Goal: Information Seeking & Learning: Check status

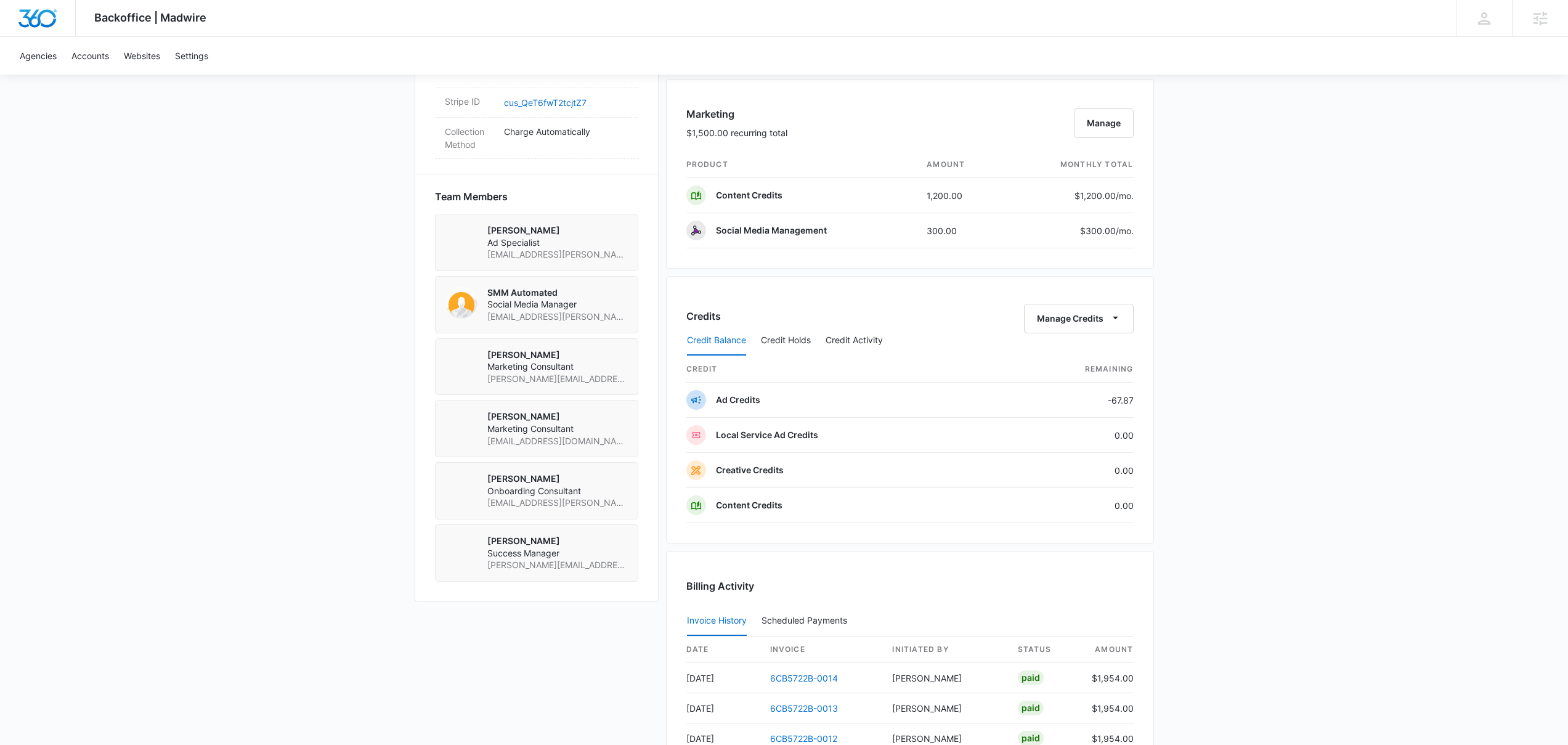
scroll to position [1044, 0]
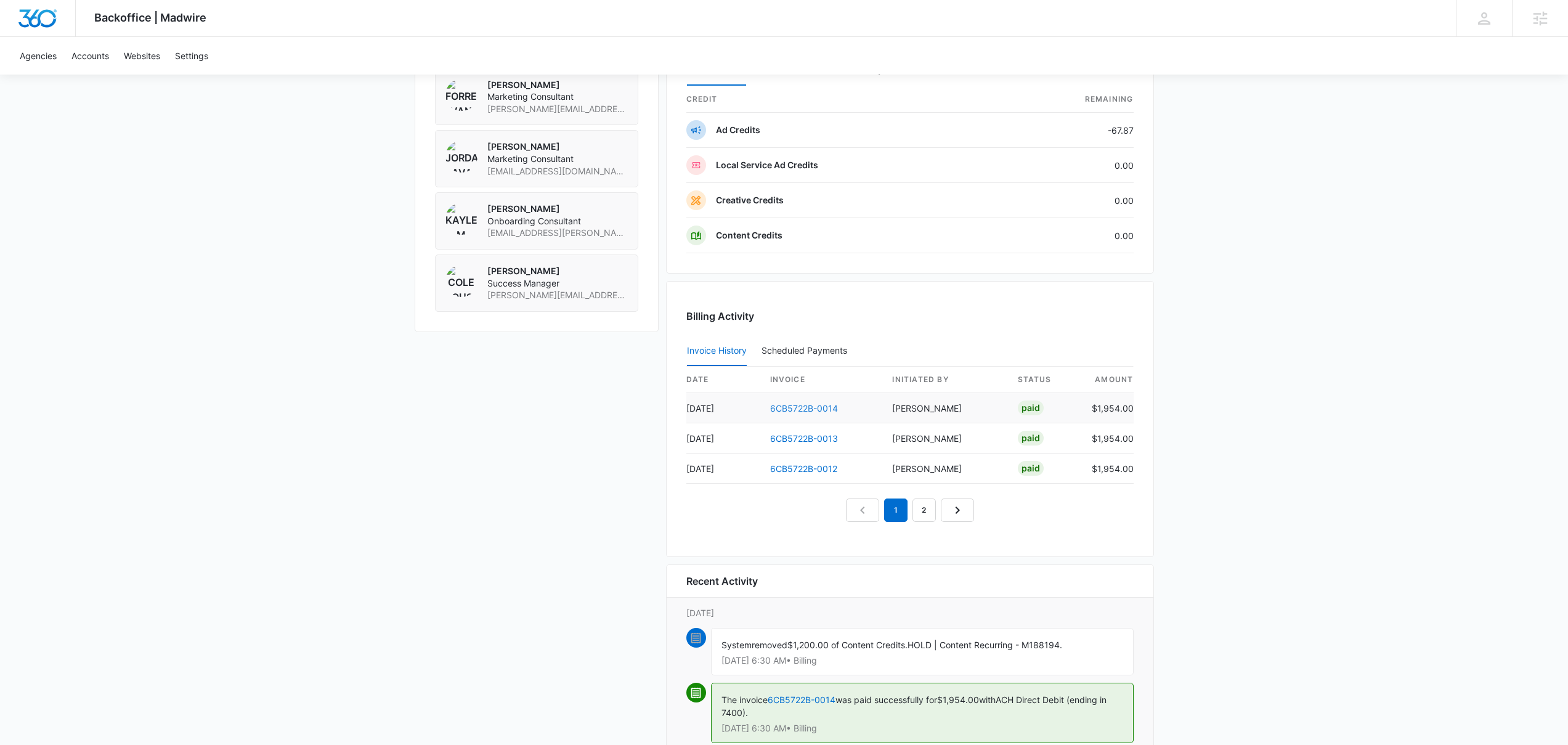
click at [828, 404] on link "6CB5722B-0014" at bounding box center [804, 408] width 68 height 10
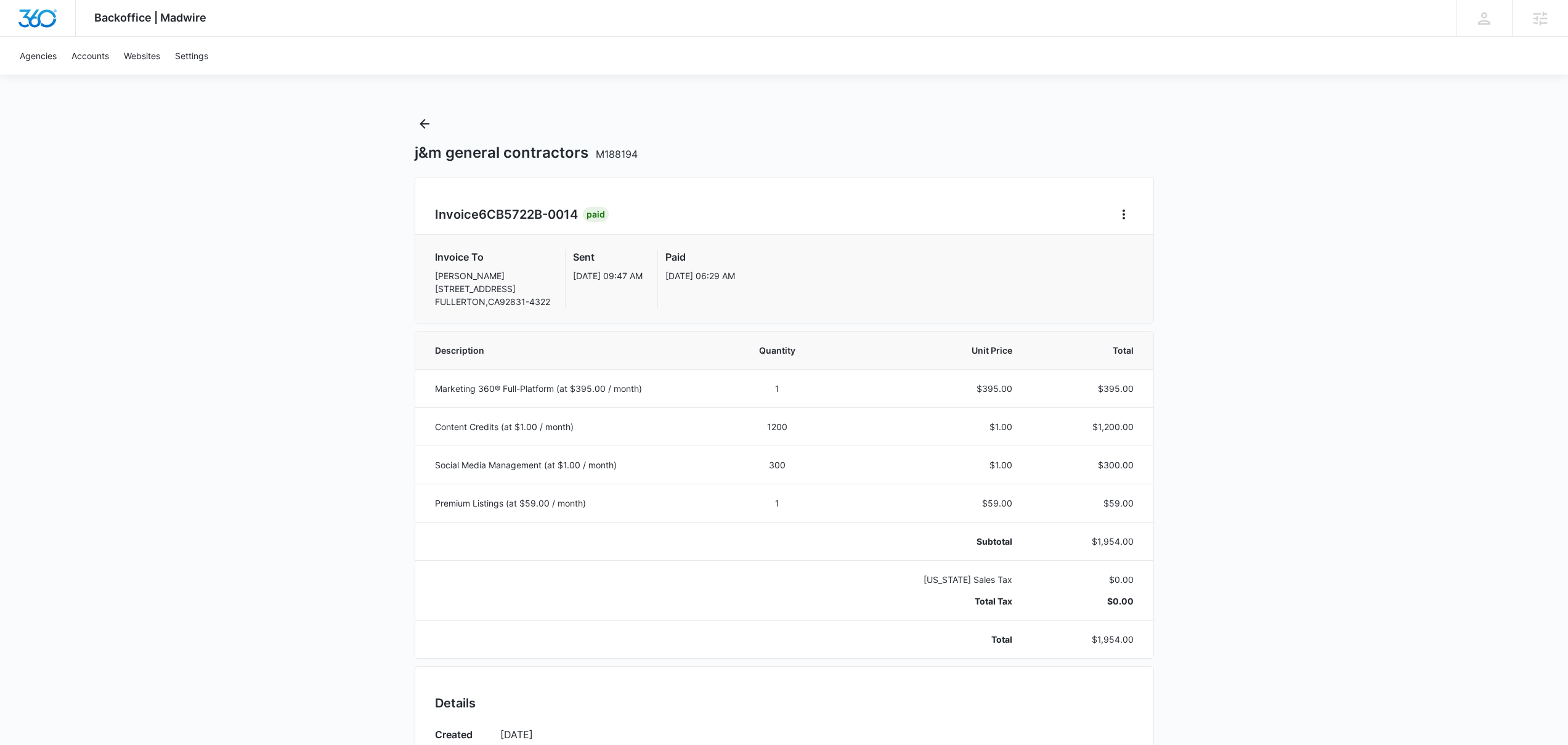
drag, startPoint x: 436, startPoint y: 466, endPoint x: 542, endPoint y: 465, distance: 106.0
click at [542, 465] on p "Social Media Management (at $1.00 / month)" at bounding box center [572, 465] width 274 height 13
copy p "Social Media Management"
